Goal: Task Accomplishment & Management: Use online tool/utility

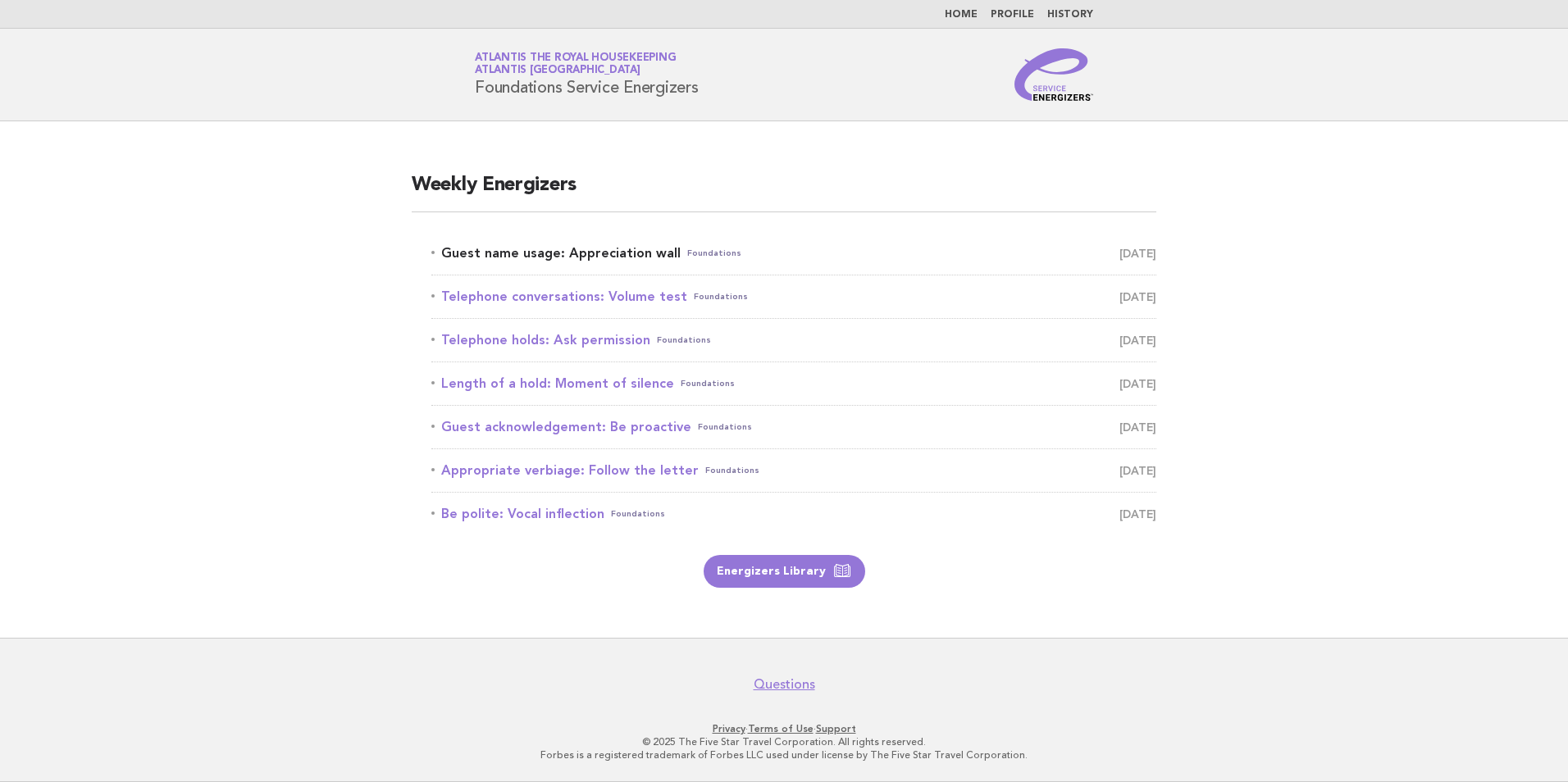
click at [572, 256] on link "Guest name usage: Appreciation wall Foundations [DATE]" at bounding box center [793, 253] width 725 height 23
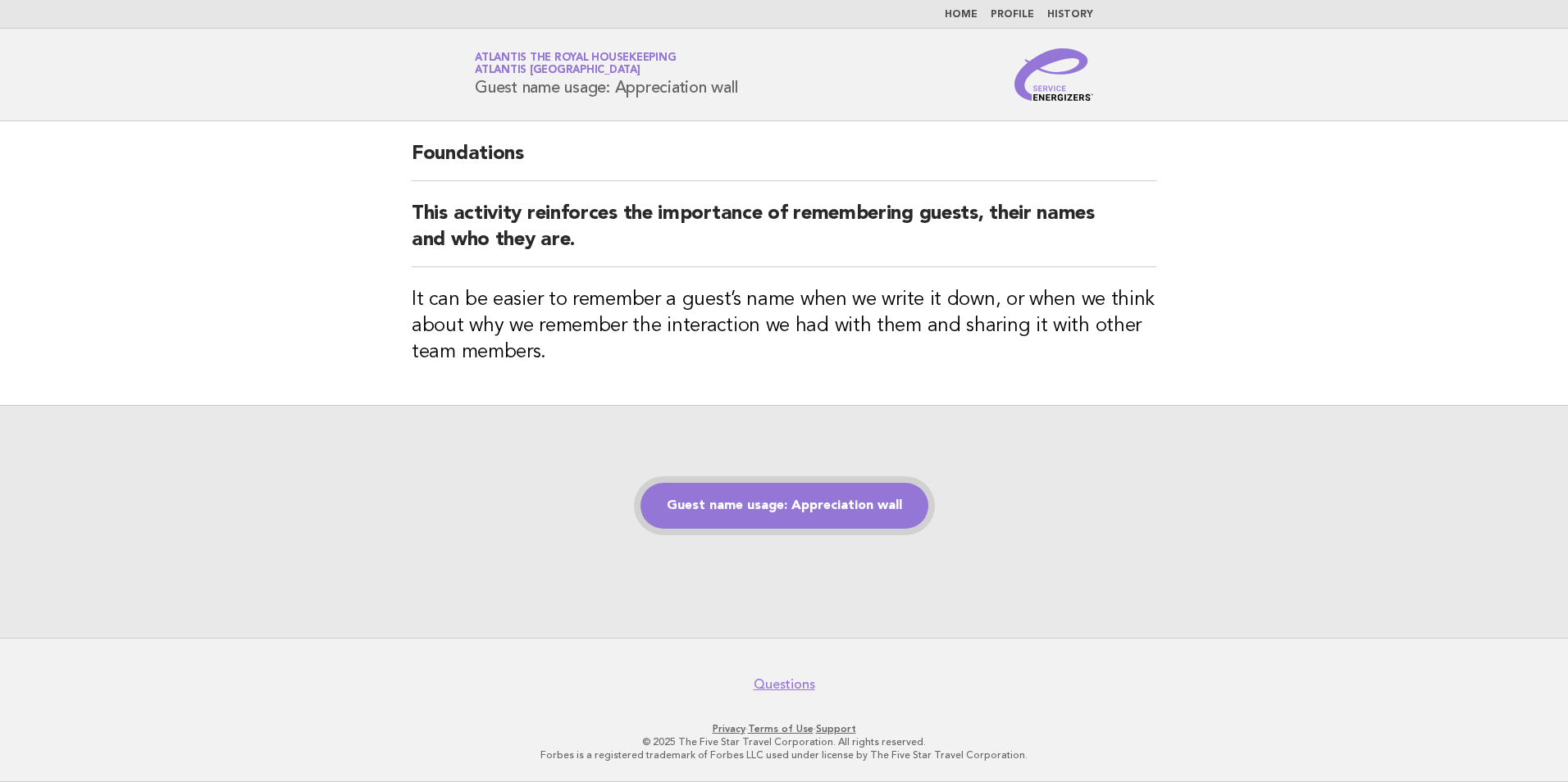
click at [788, 498] on link "Guest name usage: Appreciation wall" at bounding box center [784, 506] width 288 height 46
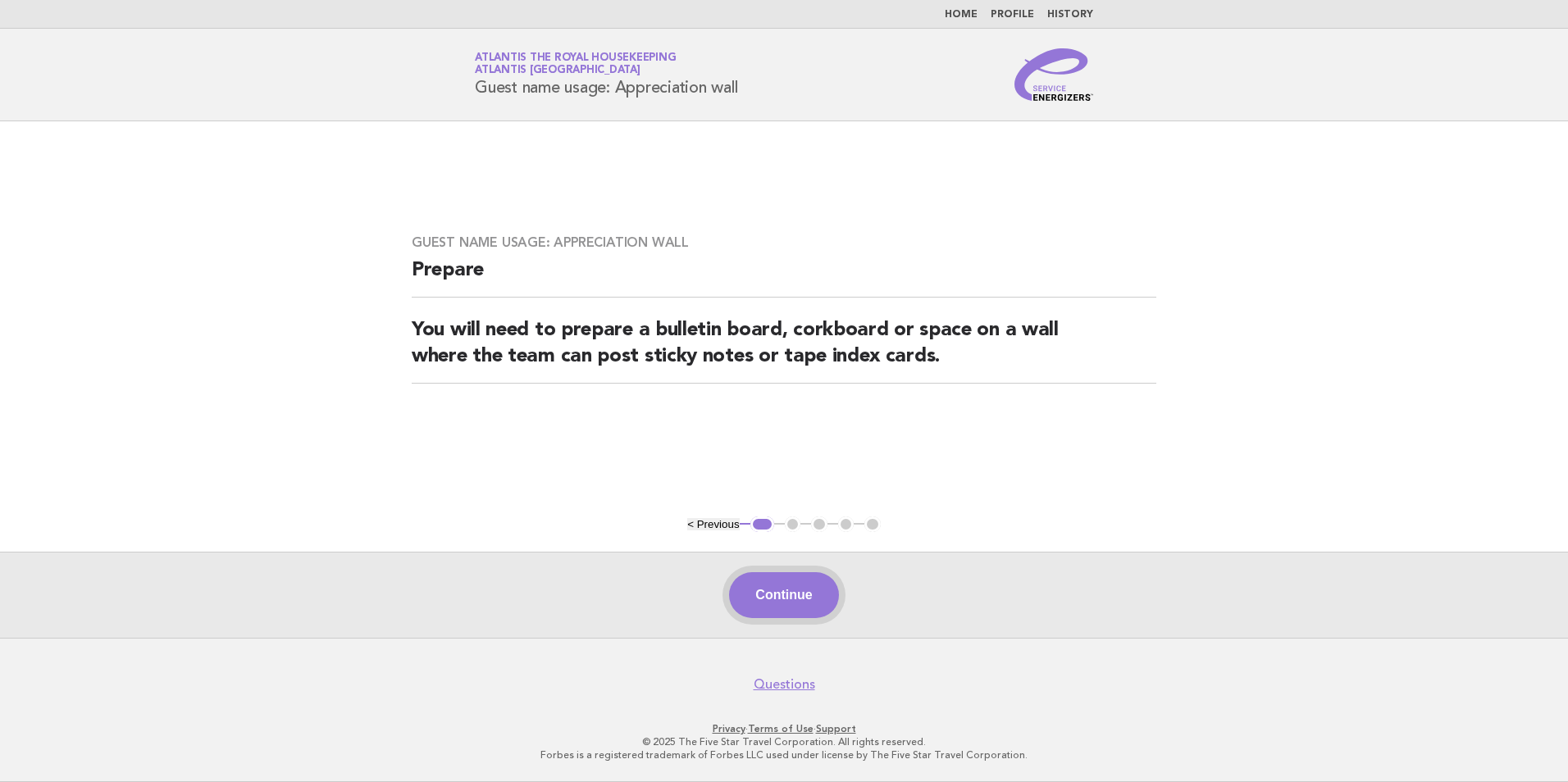
click at [793, 592] on button "Continue" at bounding box center [783, 596] width 109 height 46
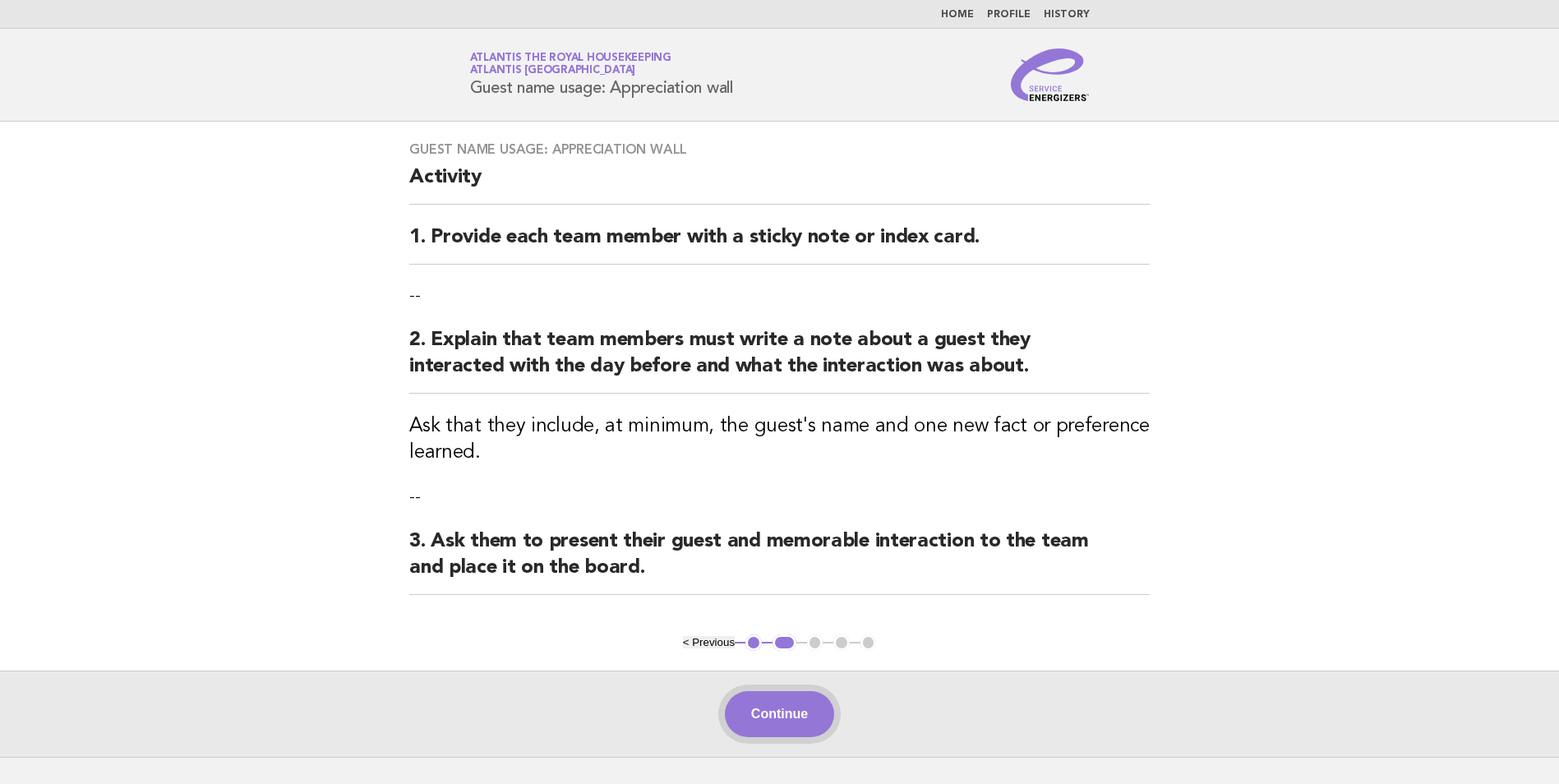
click at [815, 726] on button "Continue" at bounding box center [780, 714] width 110 height 46
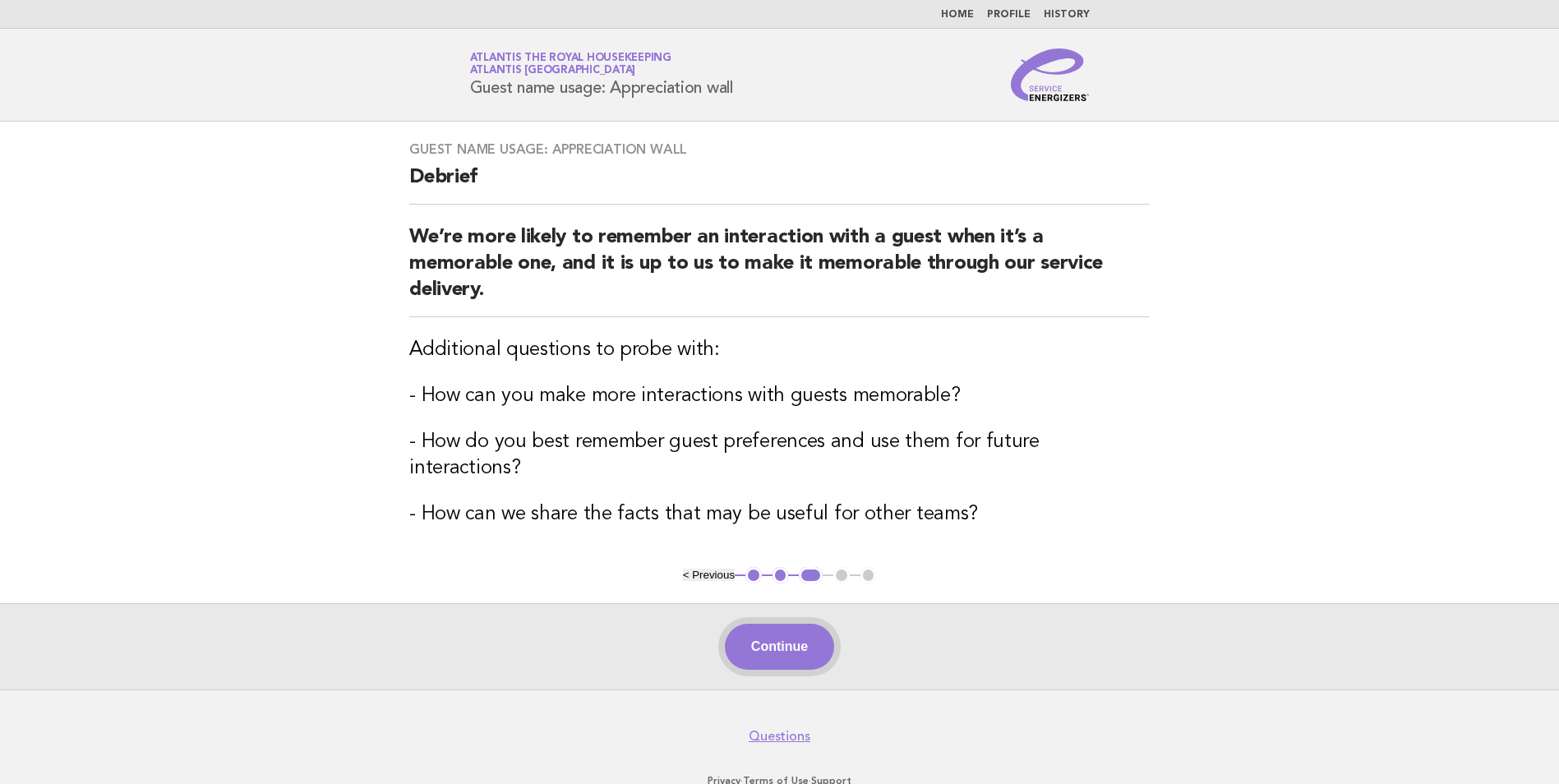
click at [830, 623] on button "Continue" at bounding box center [780, 647] width 110 height 46
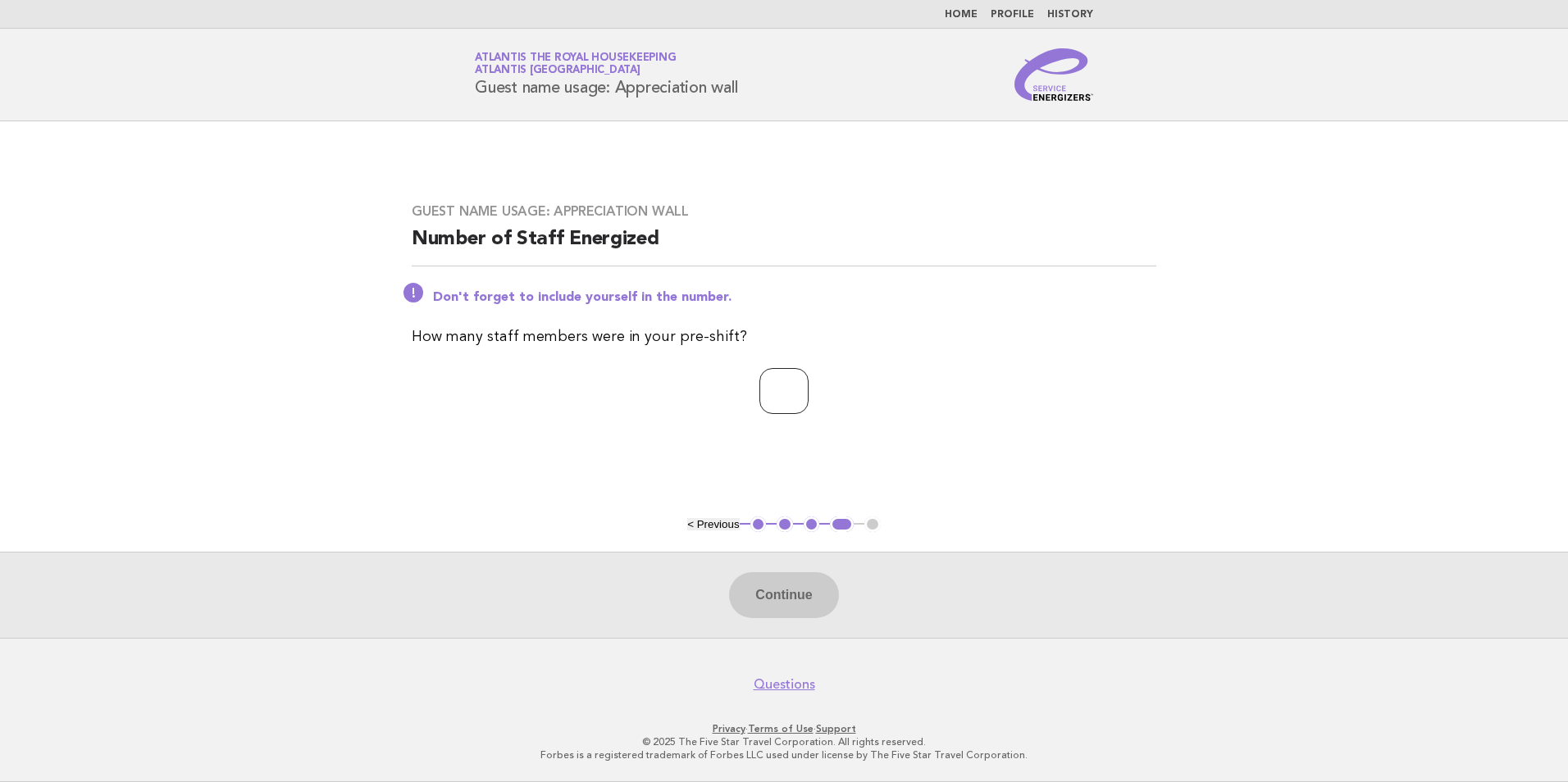
click at [765, 392] on input "number" at bounding box center [783, 391] width 49 height 46
type input "**"
click at [767, 608] on button "Continue" at bounding box center [783, 596] width 109 height 46
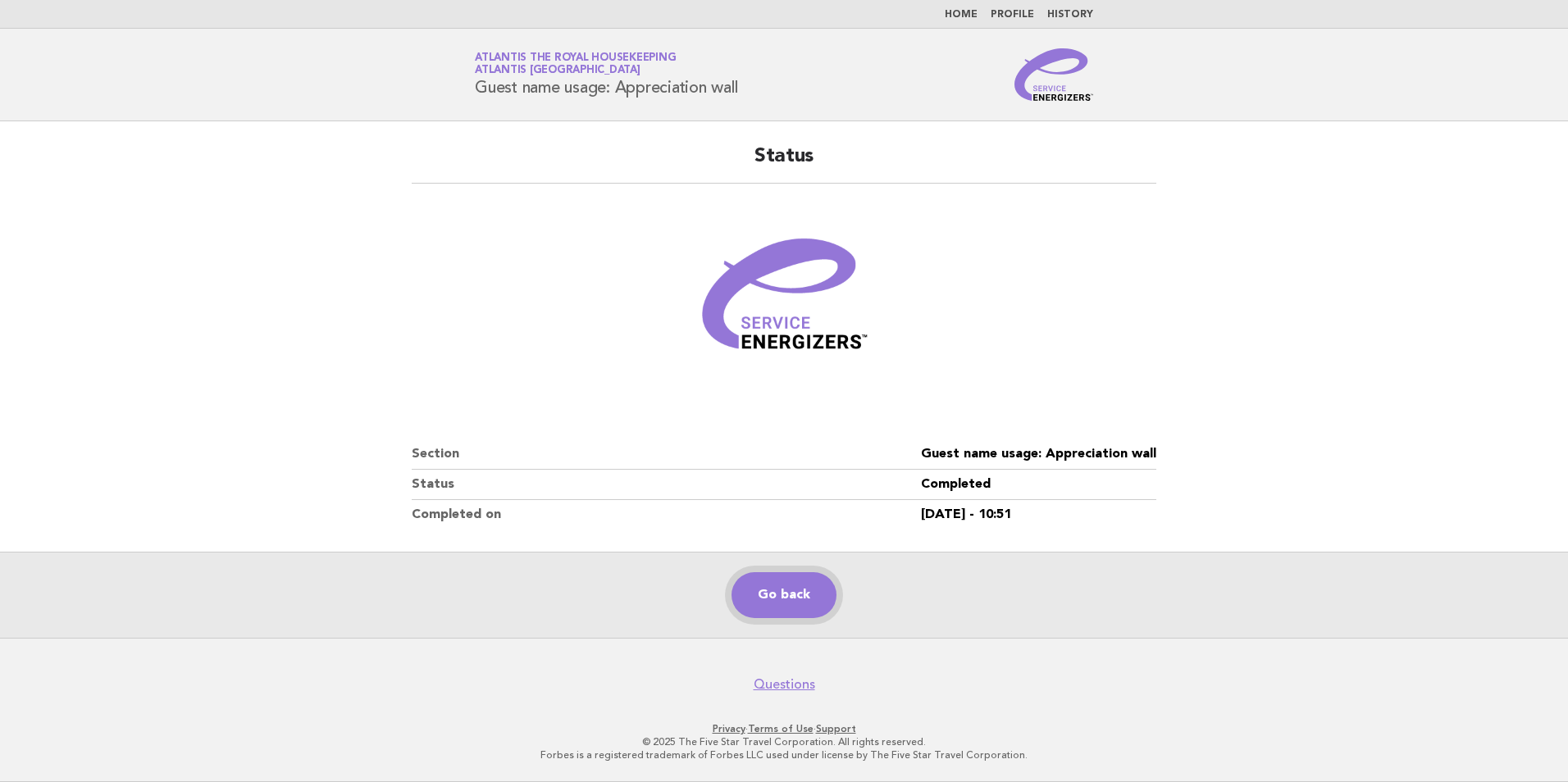
click at [779, 602] on link "Go back" at bounding box center [783, 596] width 105 height 46
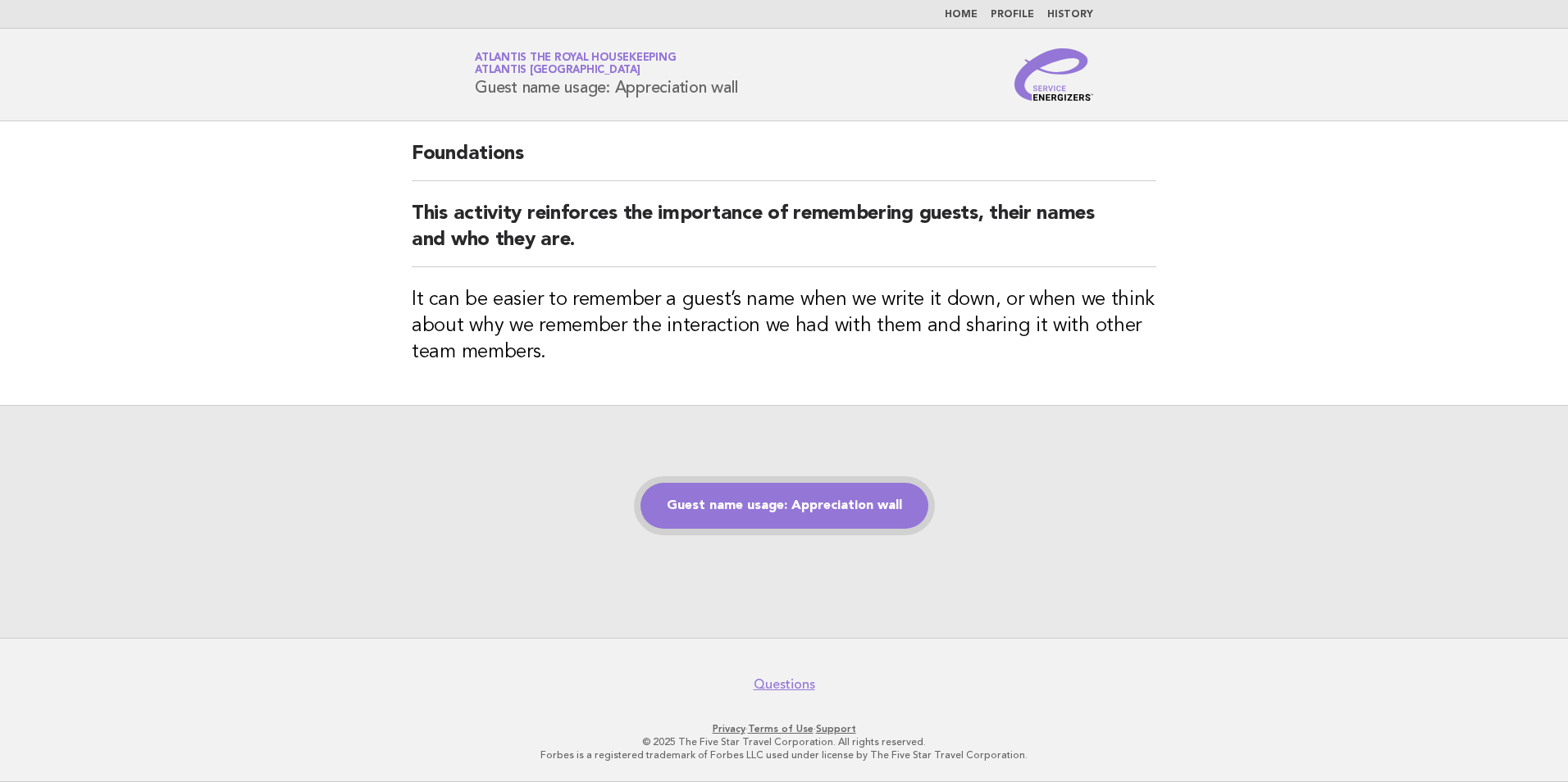
click at [768, 495] on link "Guest name usage: Appreciation wall" at bounding box center [784, 506] width 288 height 46
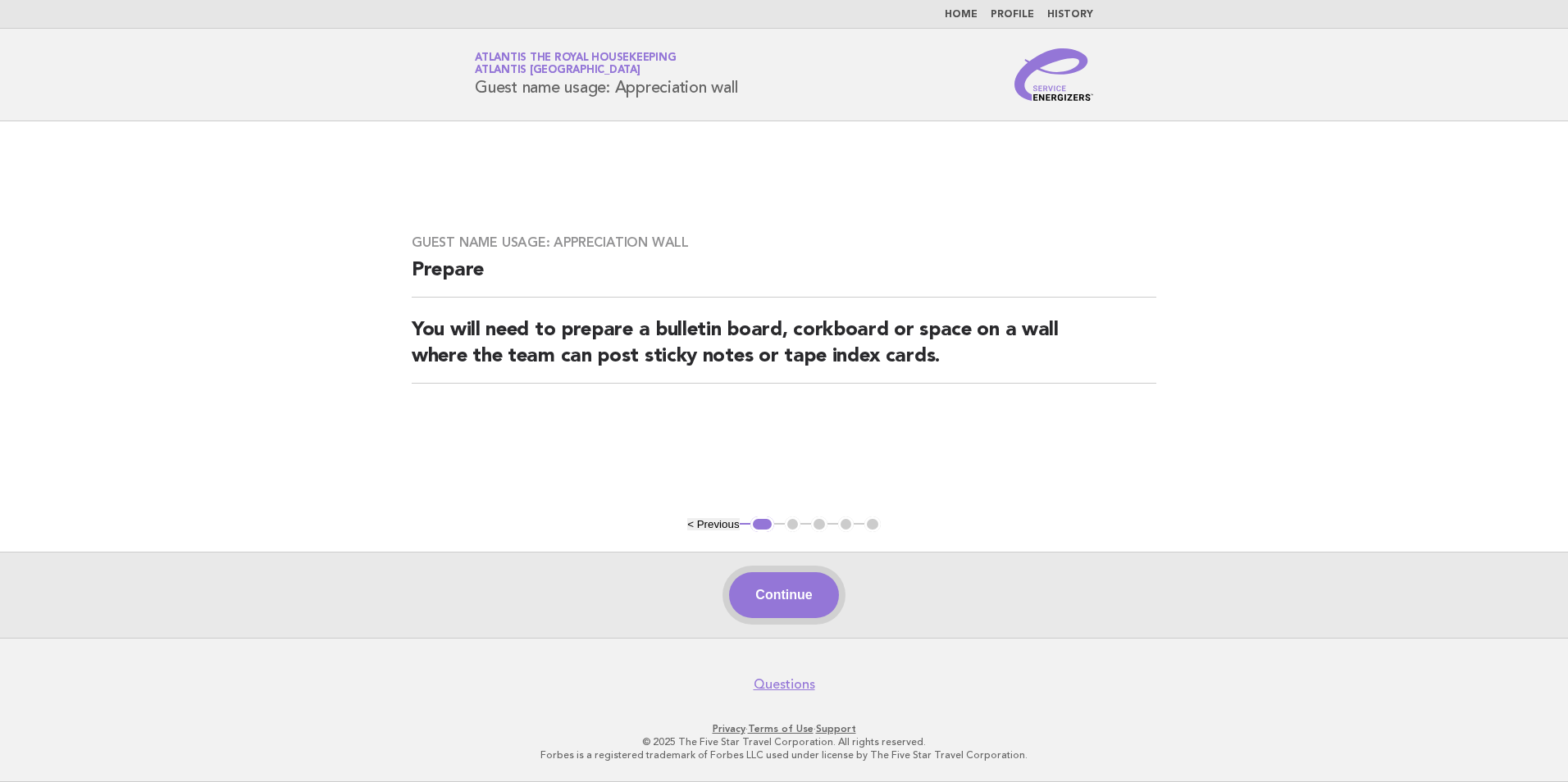
click at [791, 589] on button "Continue" at bounding box center [783, 596] width 109 height 46
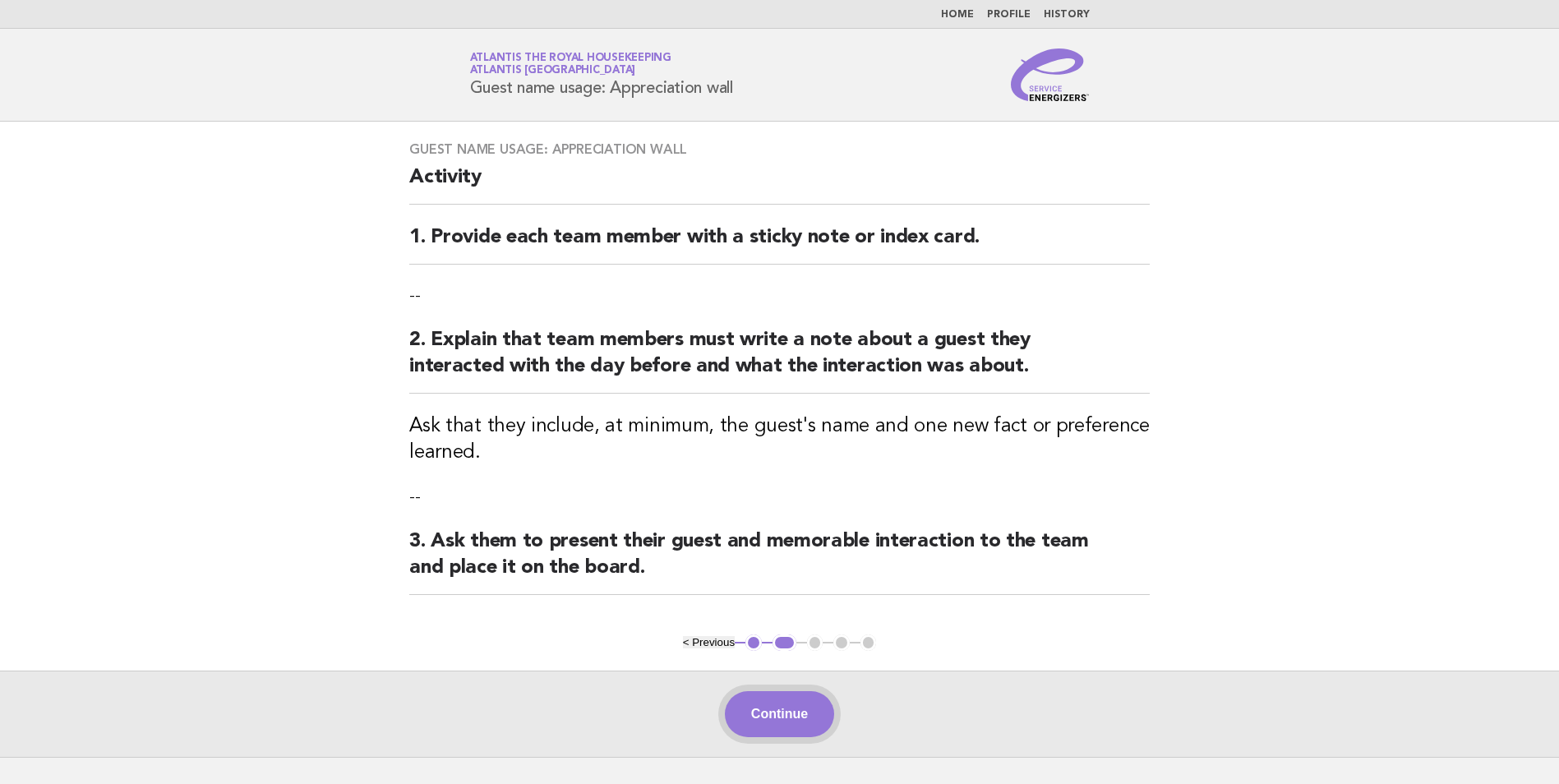
click at [792, 706] on button "Continue" at bounding box center [780, 714] width 110 height 46
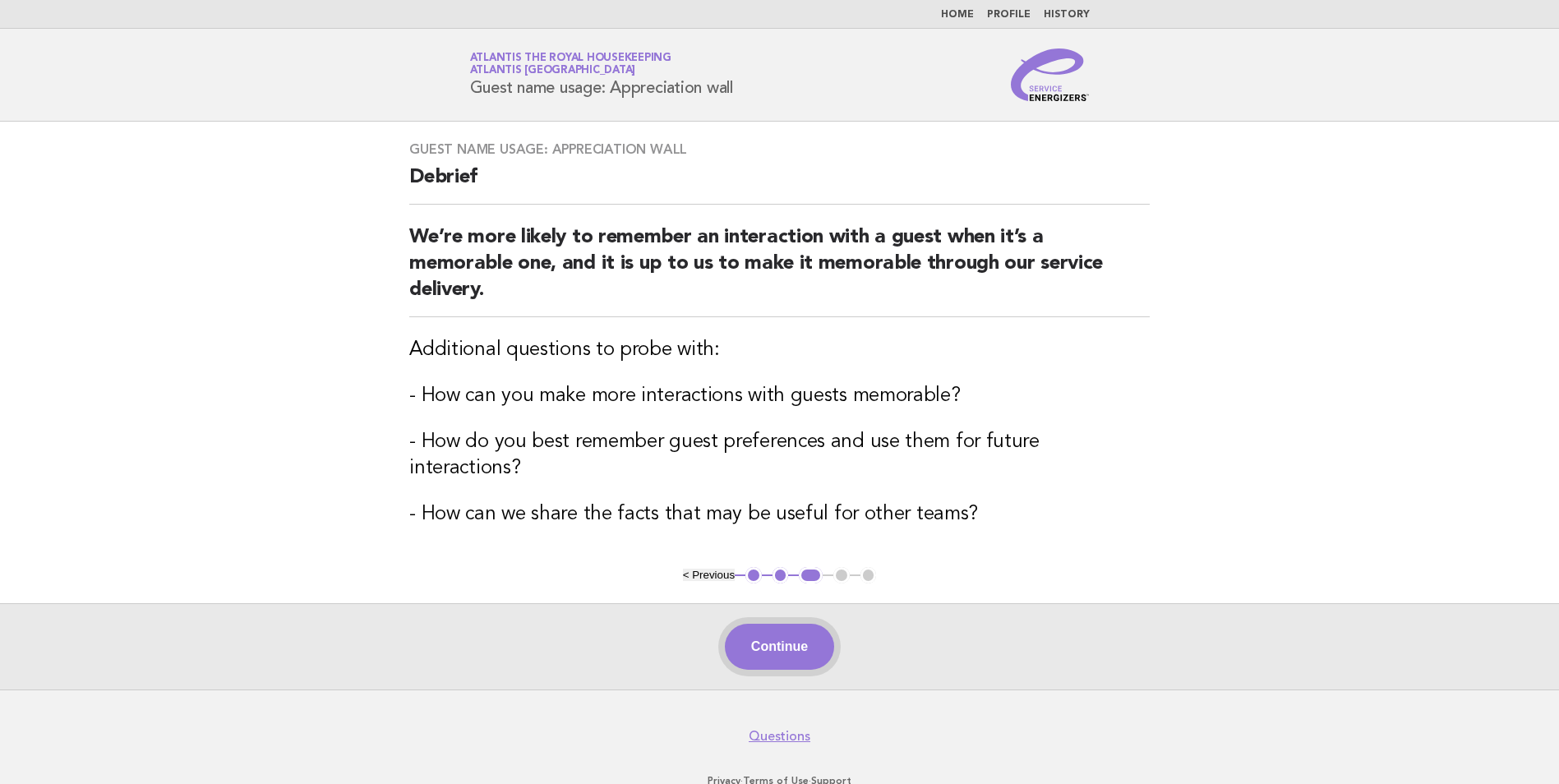
click at [792, 630] on button "Continue" at bounding box center [780, 647] width 110 height 46
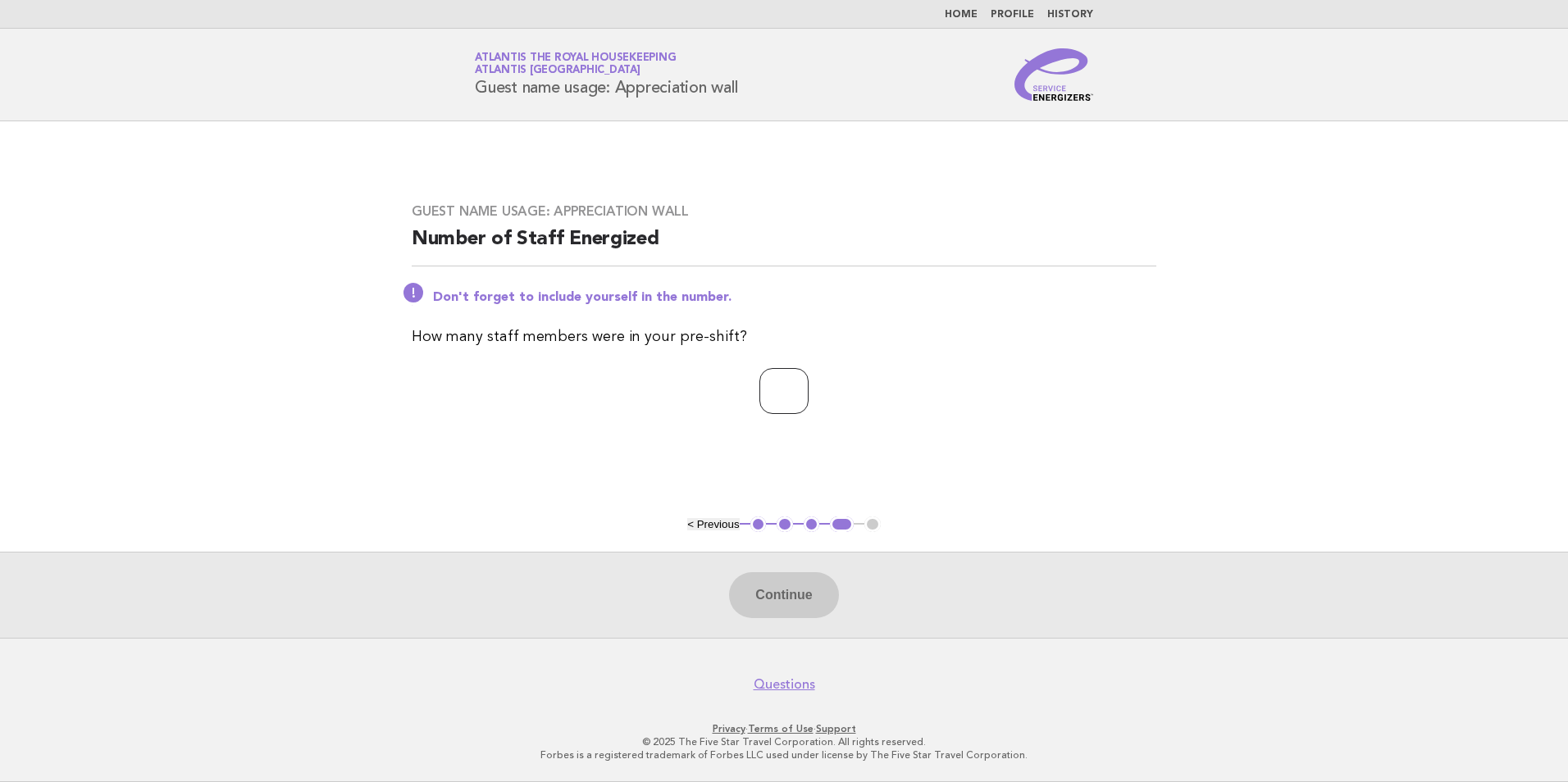
click at [794, 396] on input "number" at bounding box center [783, 391] width 49 height 46
type input "**"
click at [789, 587] on button "Continue" at bounding box center [783, 596] width 109 height 46
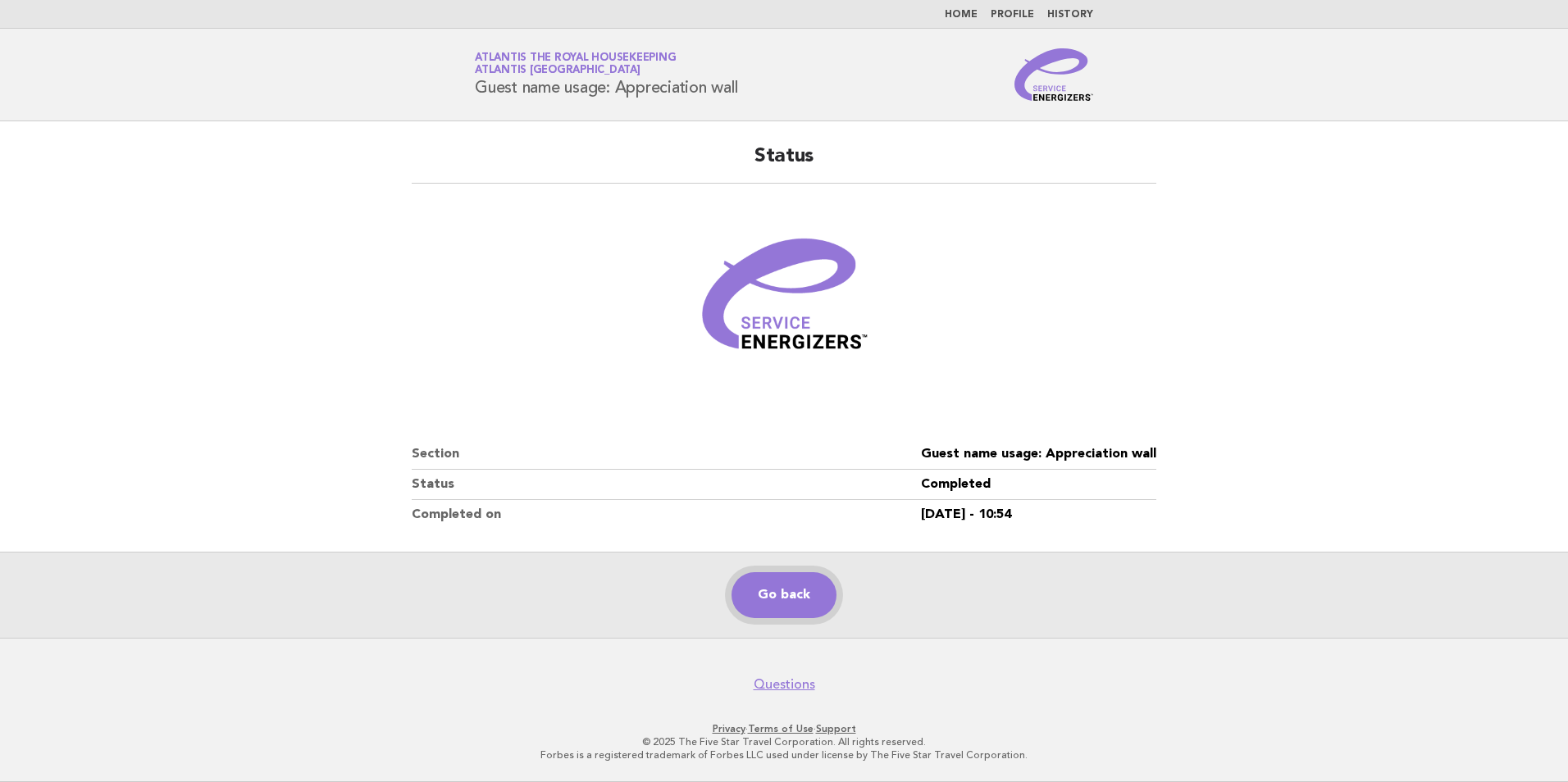
click at [787, 599] on link "Go back" at bounding box center [783, 596] width 105 height 46
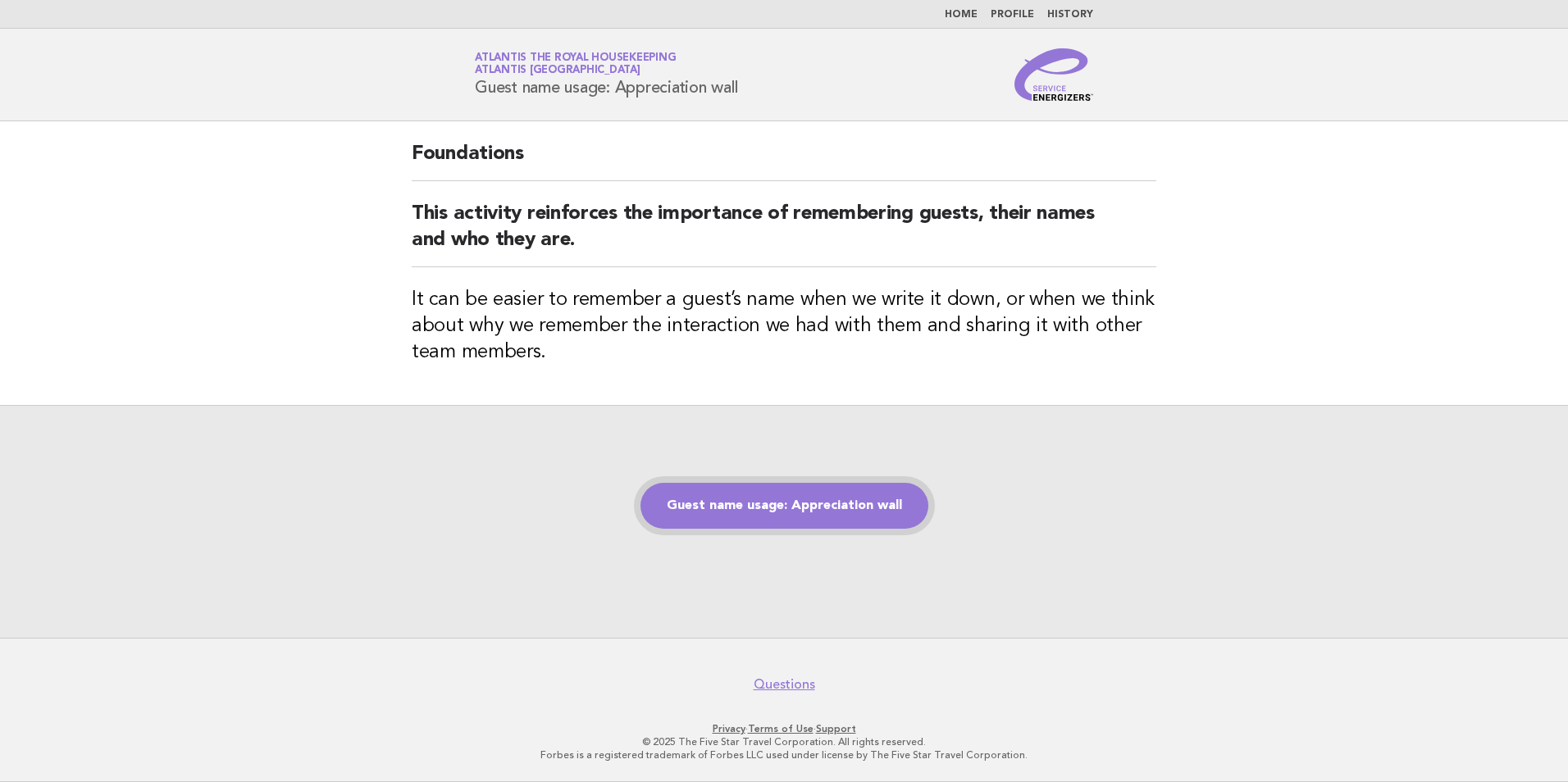
click at [840, 486] on link "Guest name usage: Appreciation wall" at bounding box center [784, 506] width 288 height 46
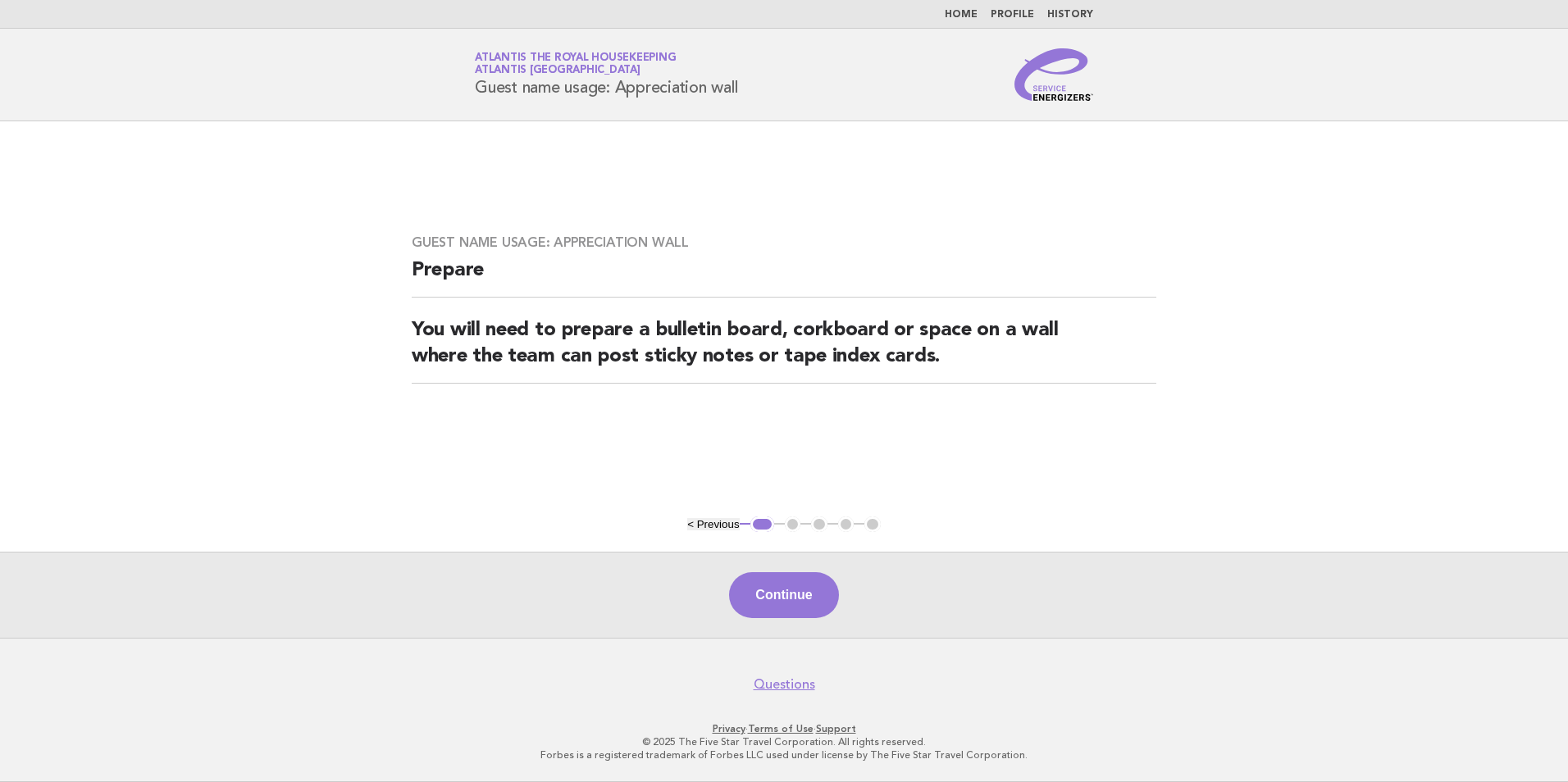
click at [790, 626] on div "Continue" at bounding box center [784, 594] width 1568 height 86
click at [791, 600] on button "Continue" at bounding box center [783, 596] width 109 height 46
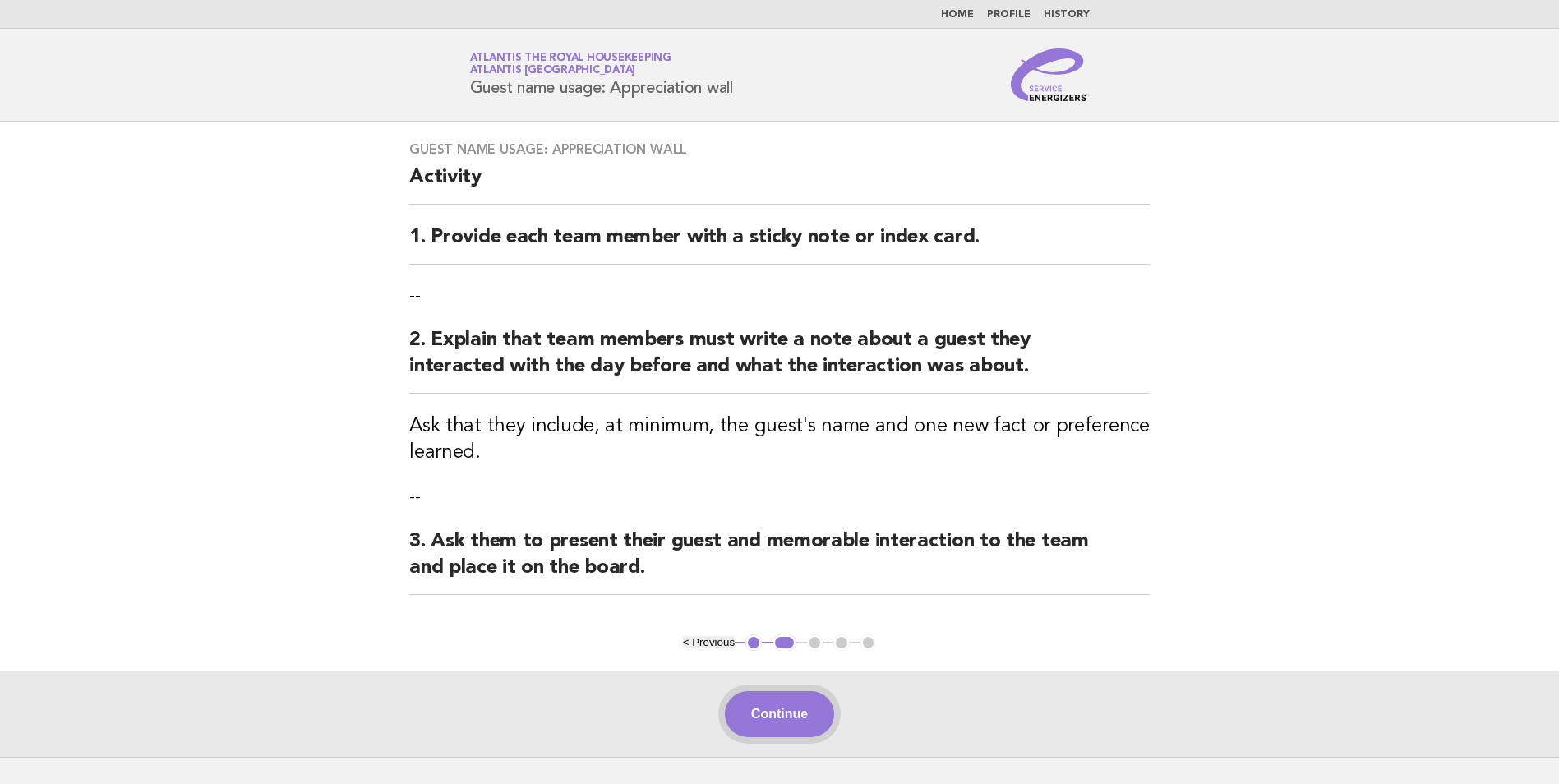
click at [777, 710] on button "Continue" at bounding box center [780, 714] width 110 height 46
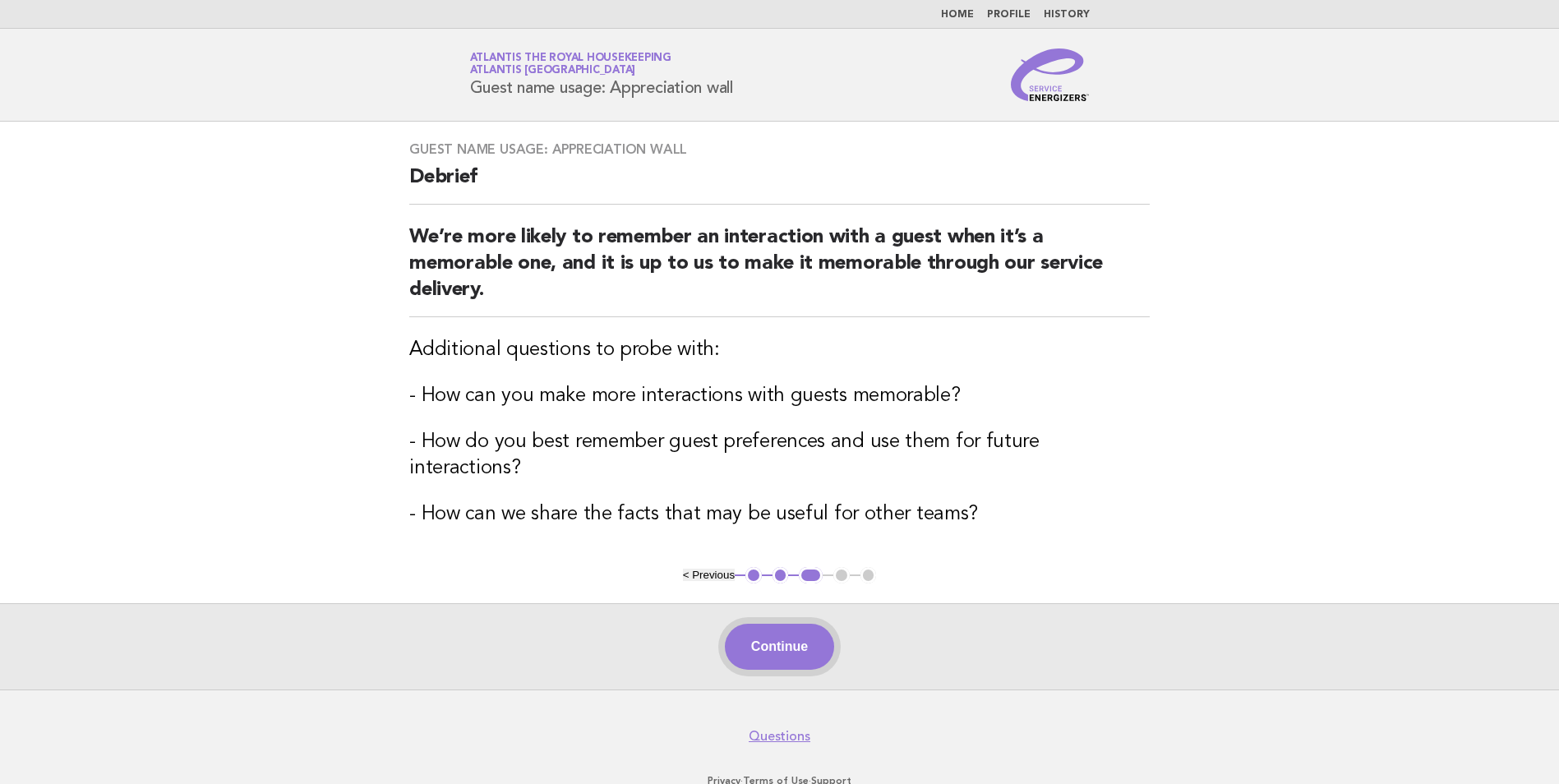
click at [790, 623] on button "Continue" at bounding box center [780, 647] width 110 height 46
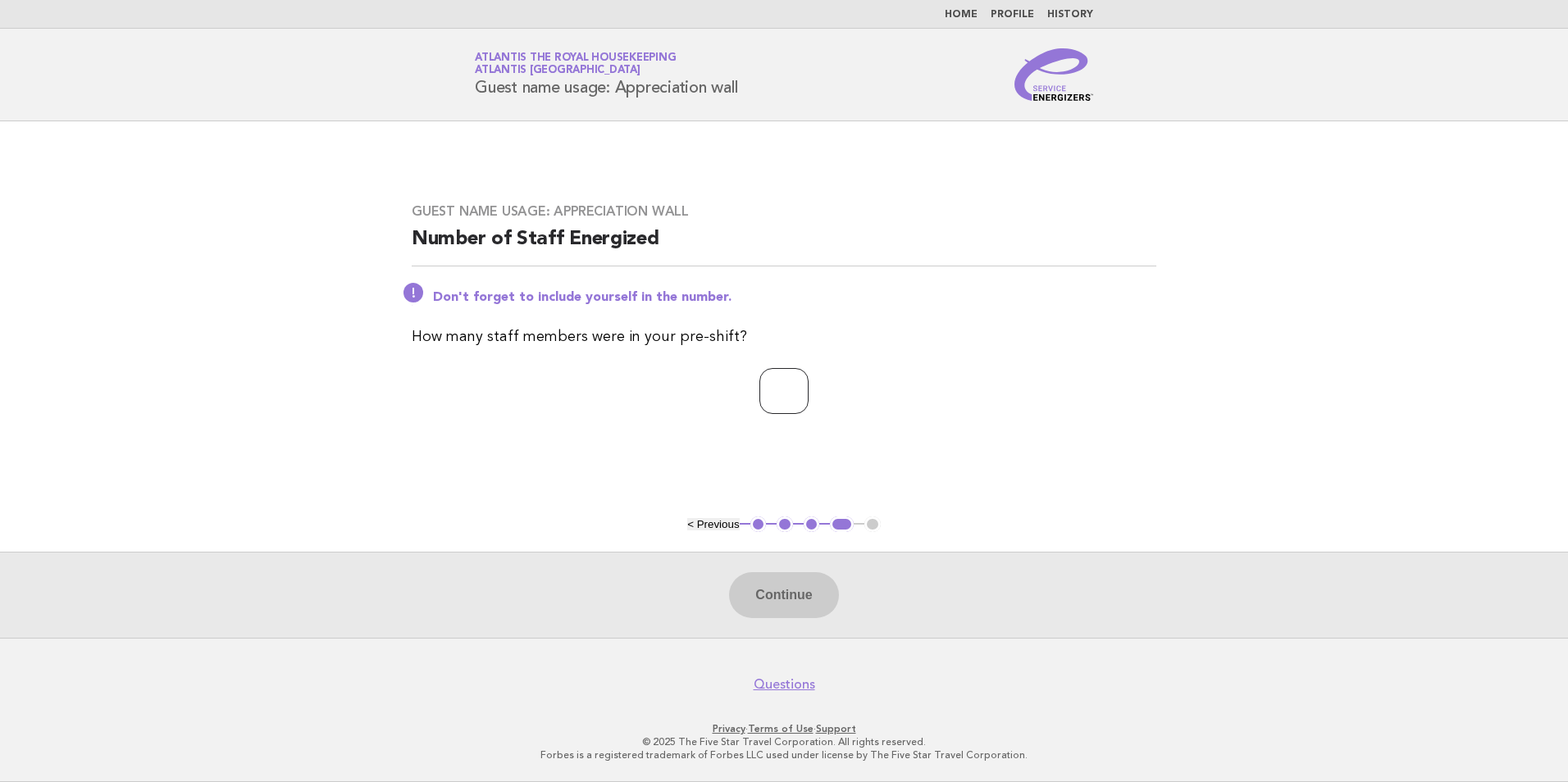
click at [768, 394] on input "number" at bounding box center [783, 391] width 49 height 46
type input "**"
click at [775, 585] on button "Continue" at bounding box center [783, 596] width 109 height 46
